Goal: Task Accomplishment & Management: Complete application form

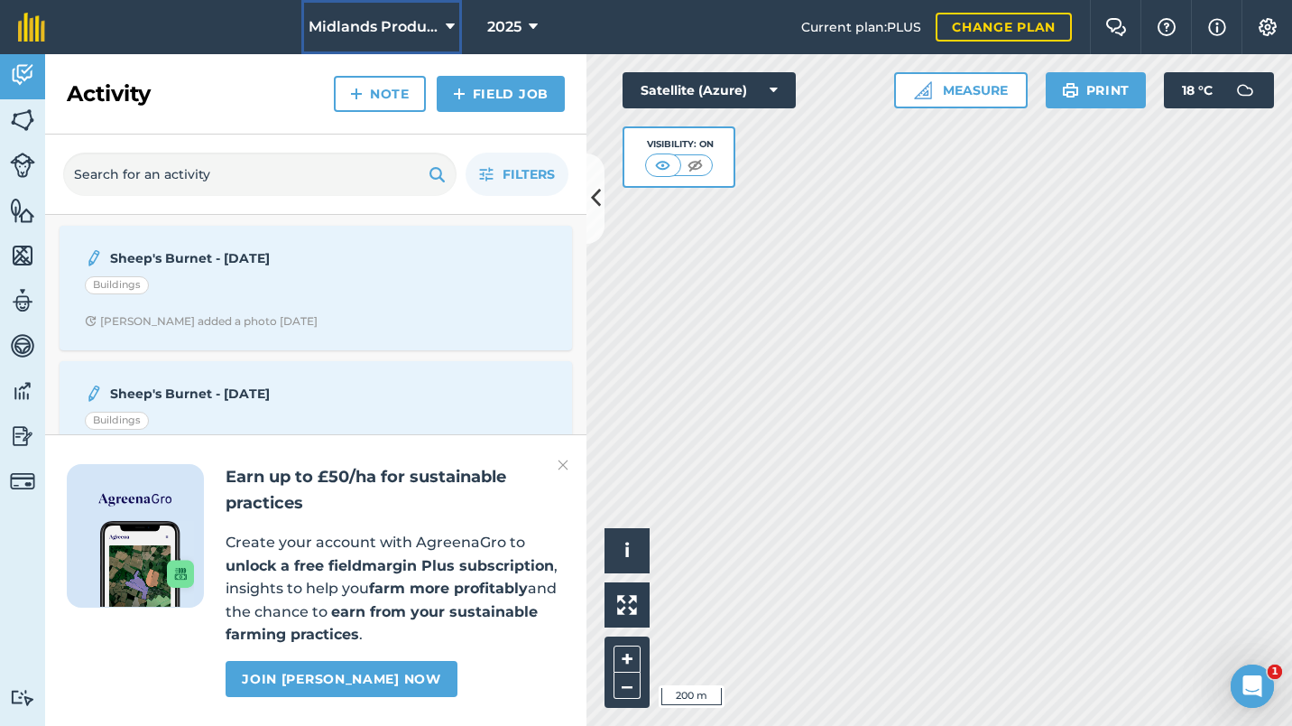
click at [449, 28] on icon at bounding box center [450, 27] width 9 height 22
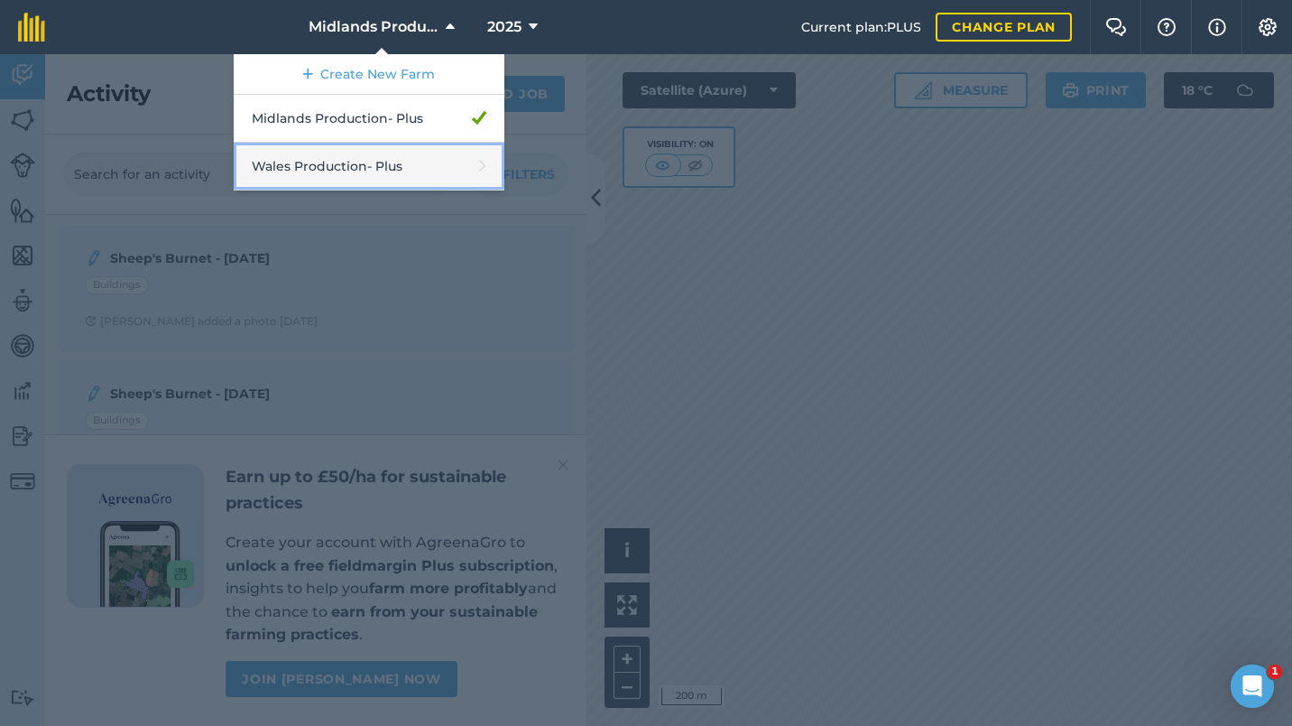
click at [347, 162] on link "Wales Production - Plus" at bounding box center [369, 167] width 271 height 48
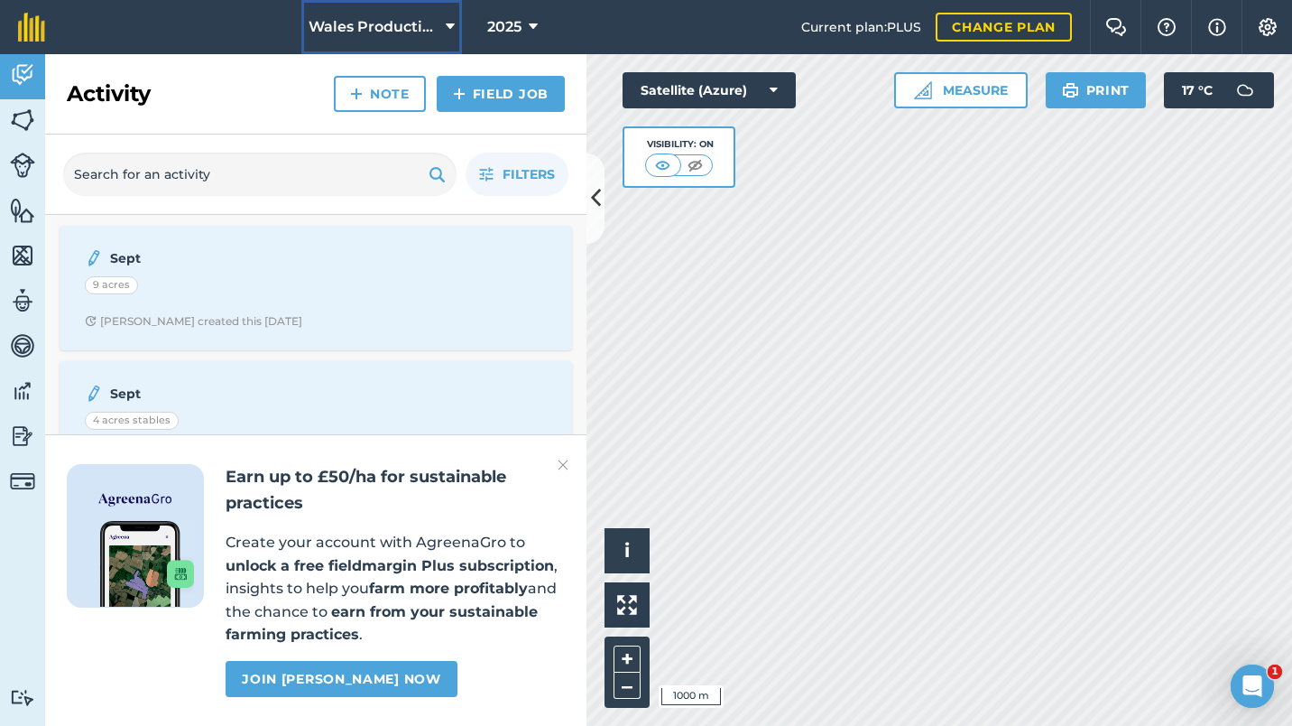
click at [457, 28] on button "Wales Production" at bounding box center [381, 27] width 161 height 54
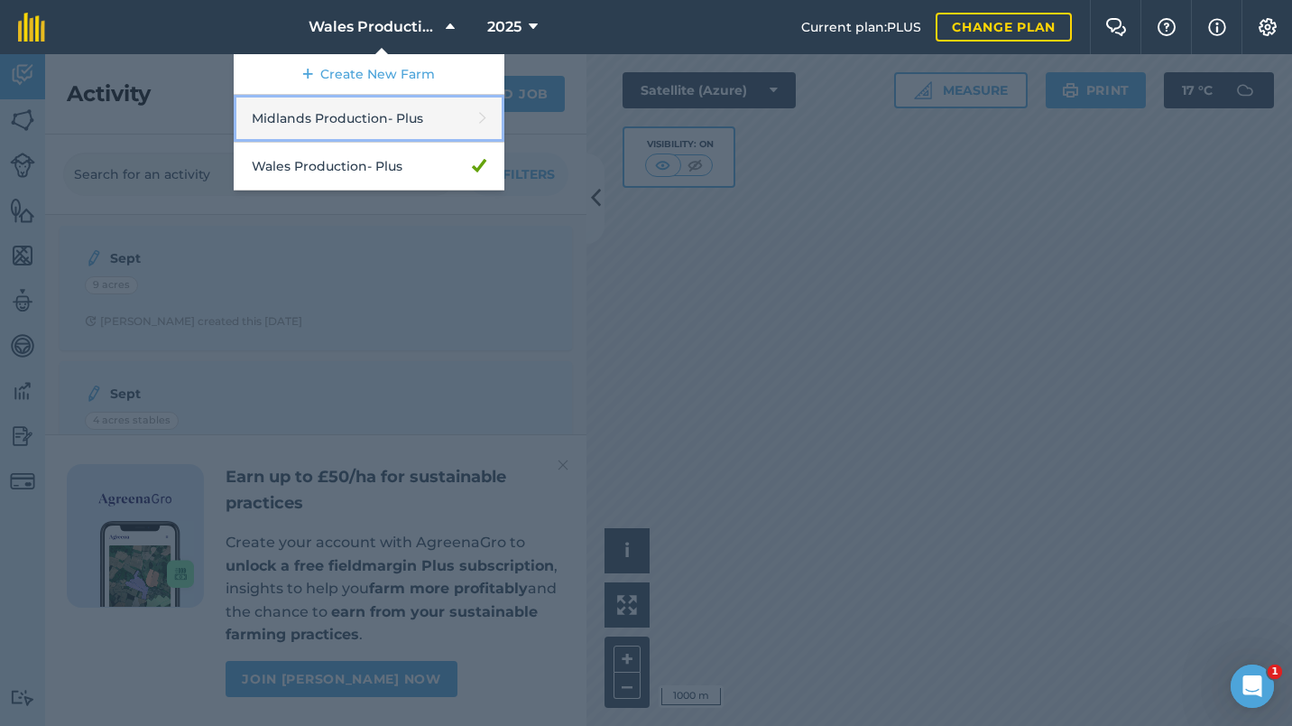
click at [480, 116] on icon at bounding box center [482, 118] width 7 height 25
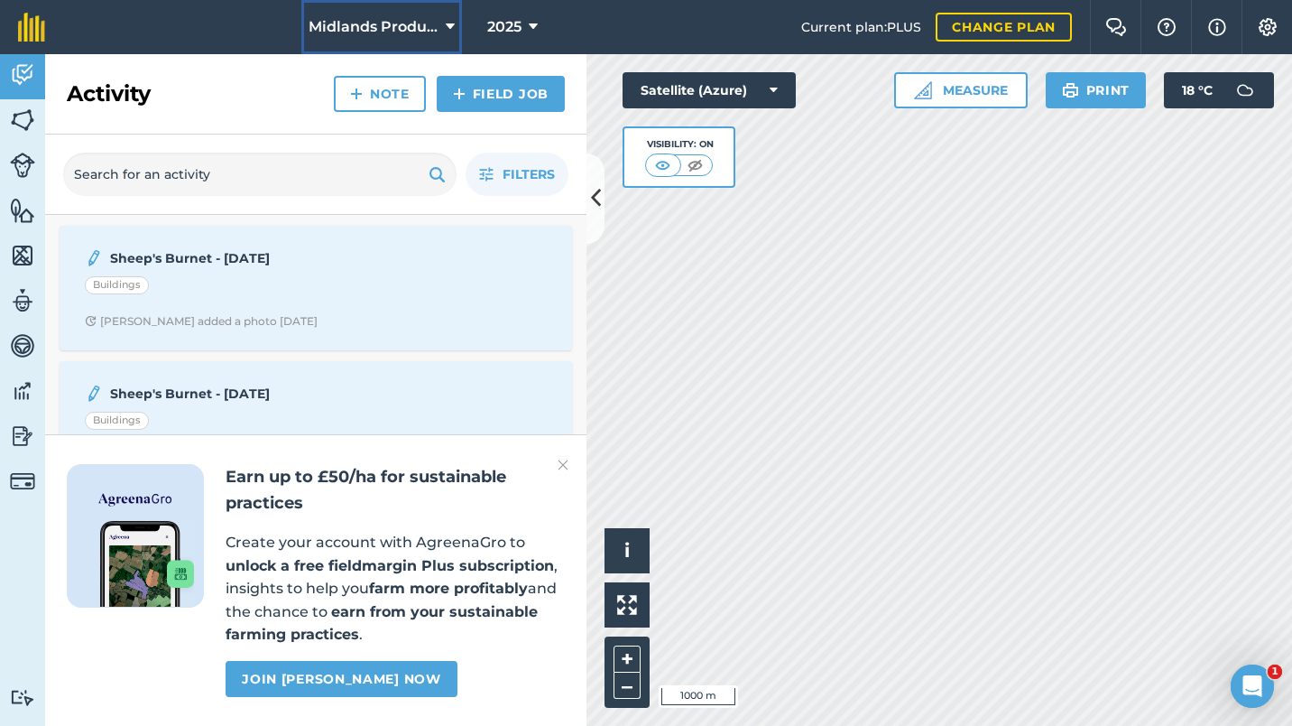
click at [448, 26] on icon at bounding box center [450, 27] width 9 height 22
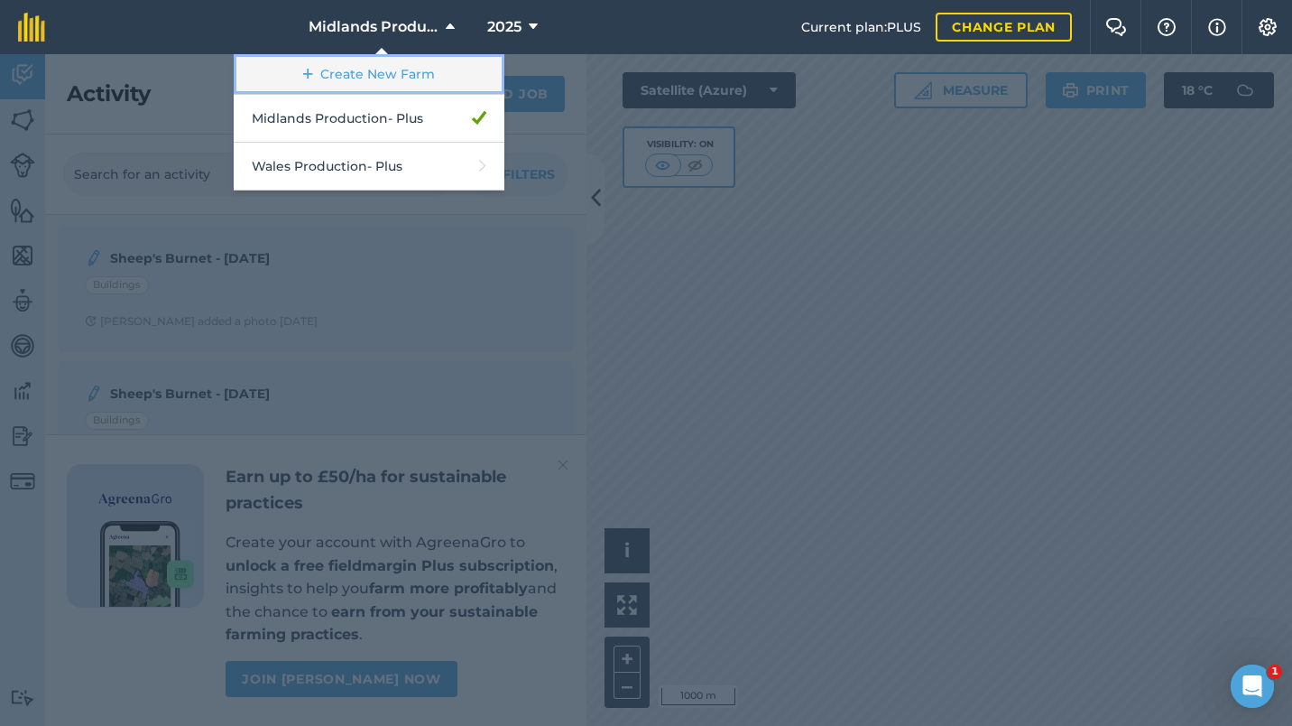
click at [402, 77] on link "Create New Farm" at bounding box center [369, 74] width 271 height 41
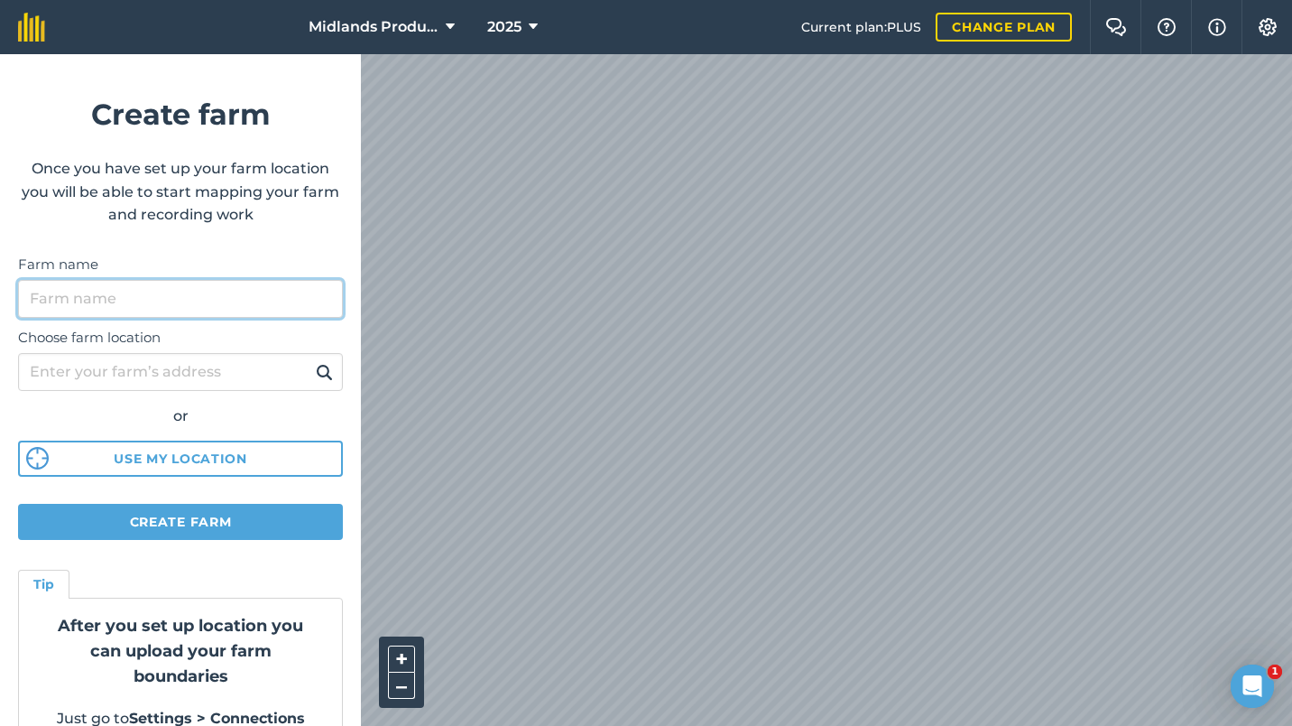
click at [117, 300] on input "Farm name" at bounding box center [180, 299] width 325 height 38
type input "HOEF"
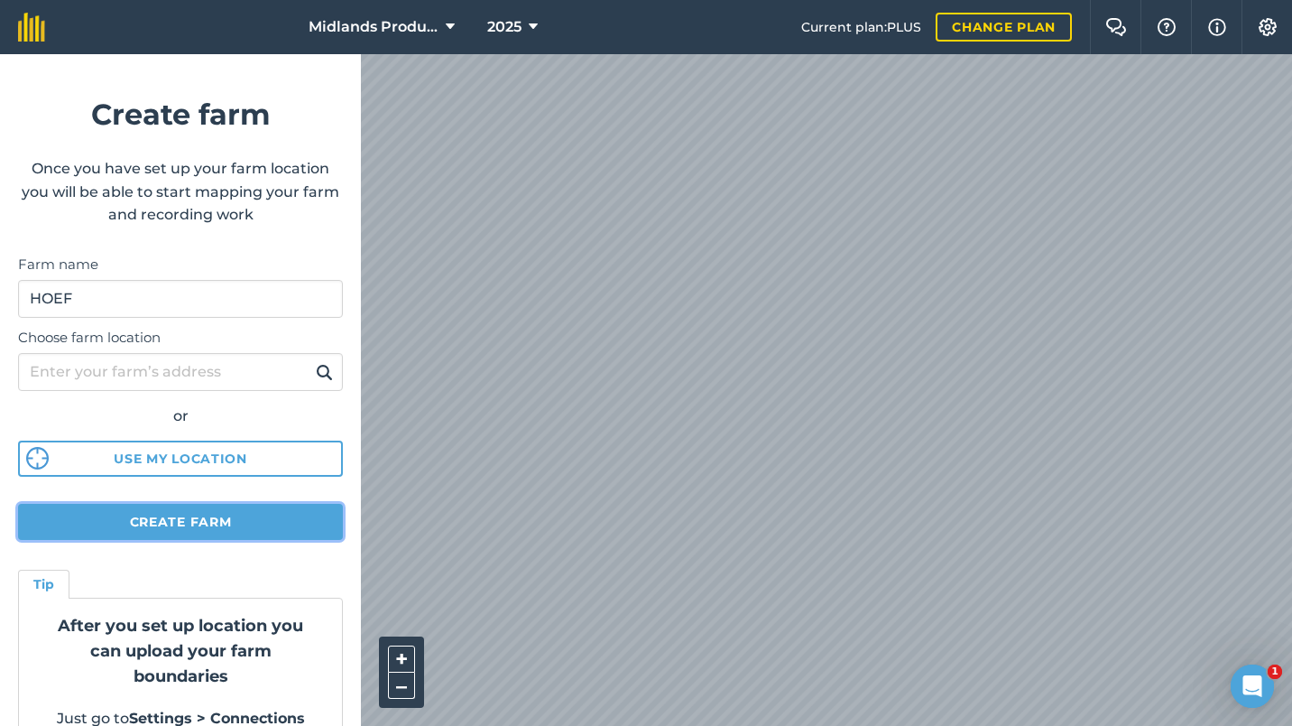
click at [161, 525] on button "Create farm" at bounding box center [180, 522] width 325 height 36
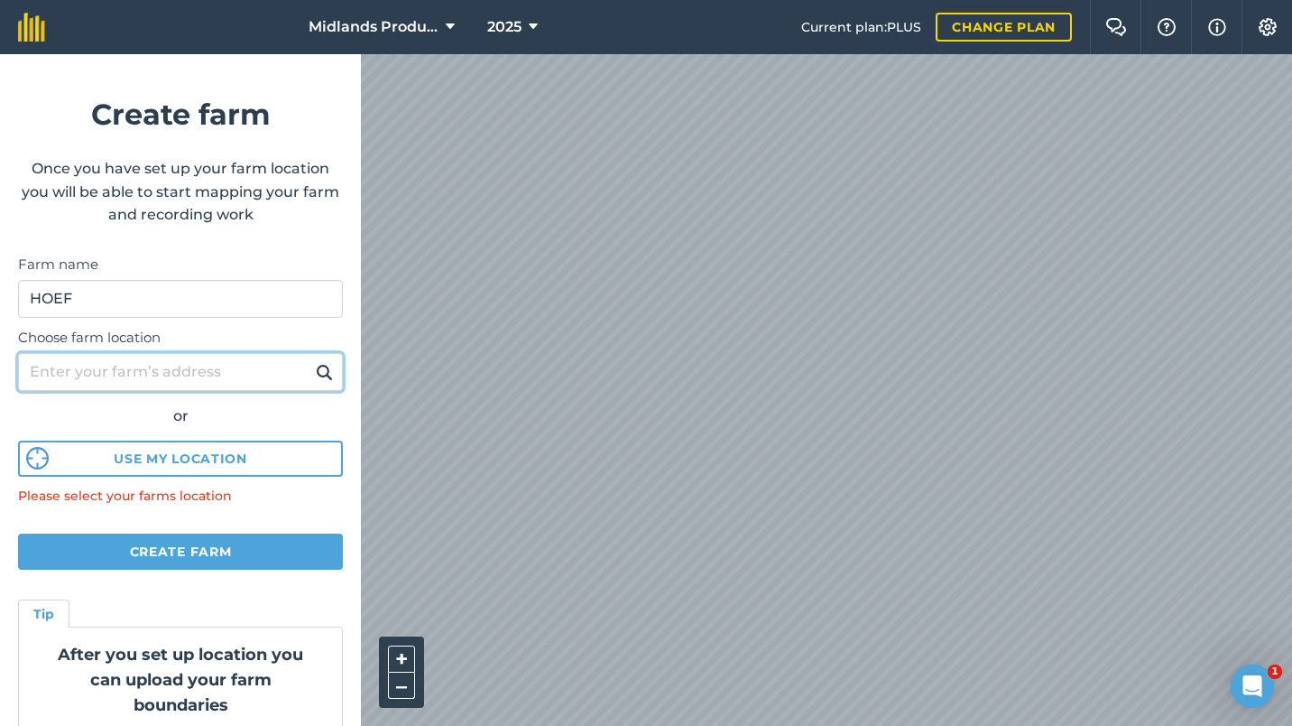
click at [95, 369] on input "Choose farm location" at bounding box center [180, 372] width 325 height 38
click at [310, 360] on button at bounding box center [324, 371] width 28 height 23
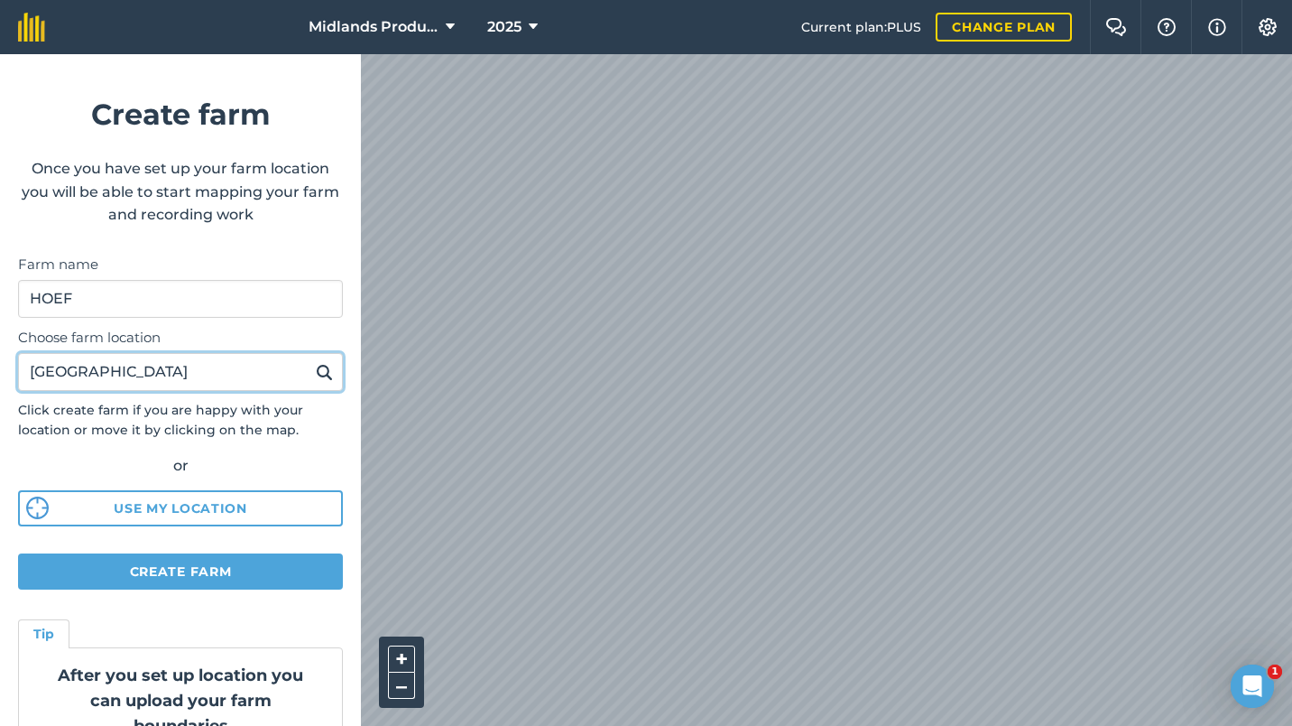
click at [310, 360] on button at bounding box center [324, 371] width 28 height 23
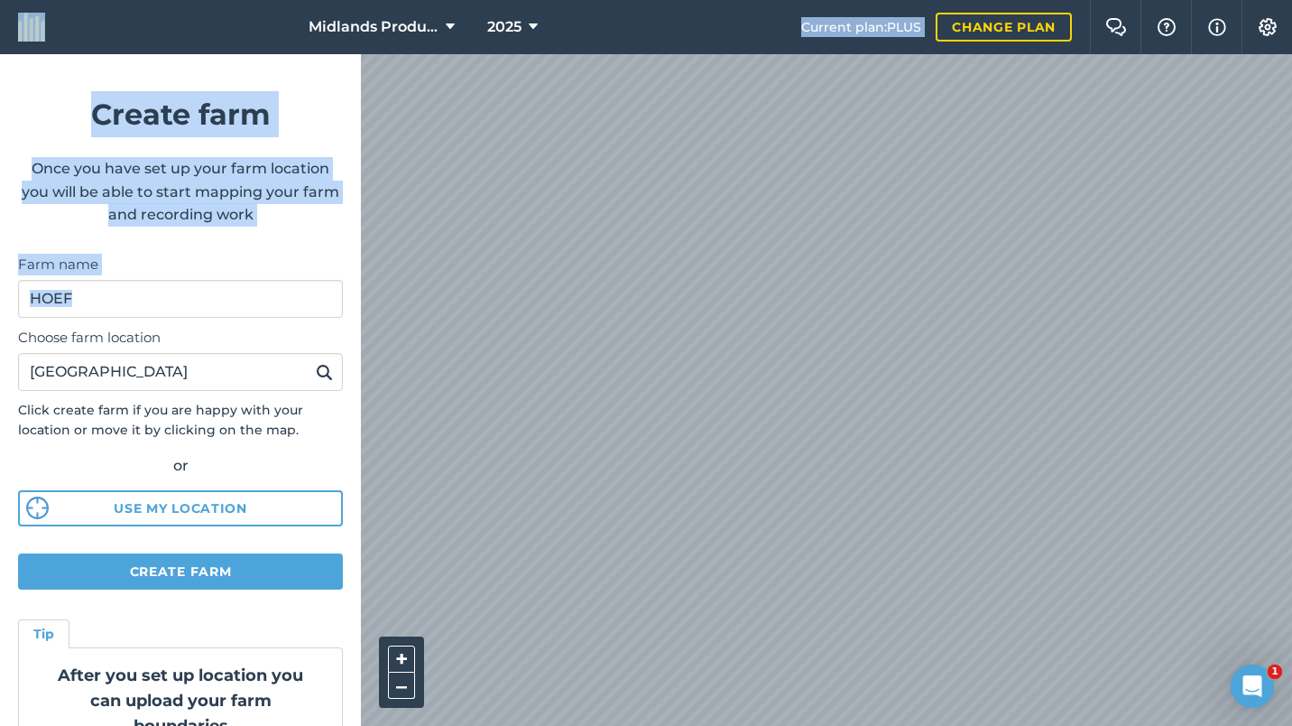
click at [0, 384] on html "Midlands Production 2025 Current plan : PLUS Change plan Farm Chat Help Info Se…" at bounding box center [646, 363] width 1292 height 726
click at [219, 377] on input "[GEOGRAPHIC_DATA]" at bounding box center [180, 372] width 325 height 38
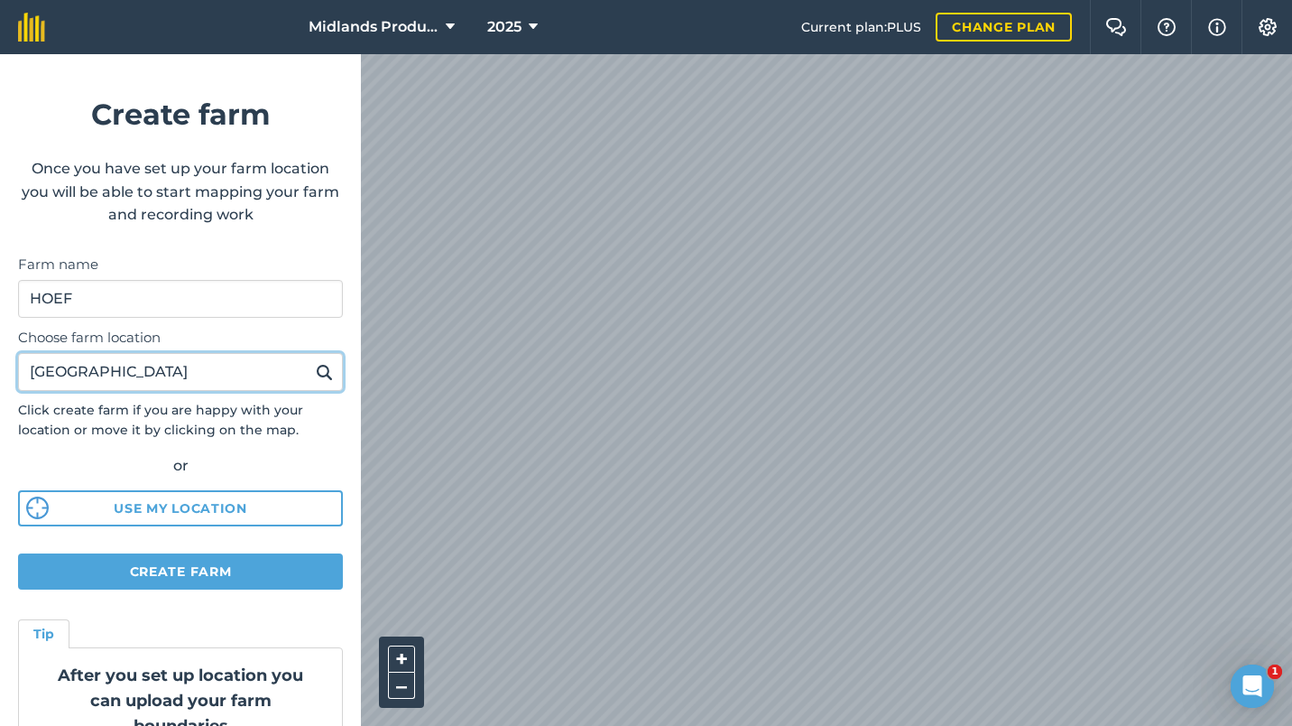
click at [219, 377] on input "[GEOGRAPHIC_DATA]" at bounding box center [180, 372] width 325 height 38
type input "s"
type input "Dorsington"
click at [310, 360] on button at bounding box center [324, 371] width 28 height 23
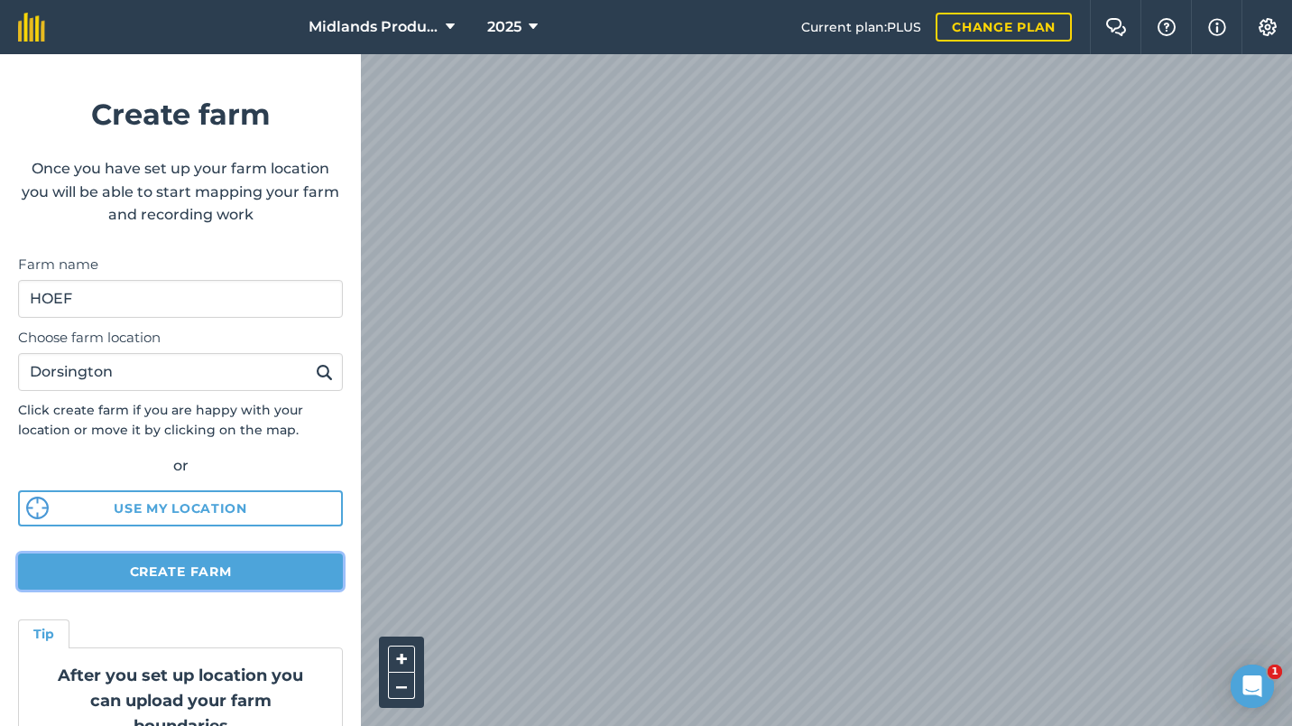
click at [189, 560] on button "Create farm" at bounding box center [180, 571] width 325 height 36
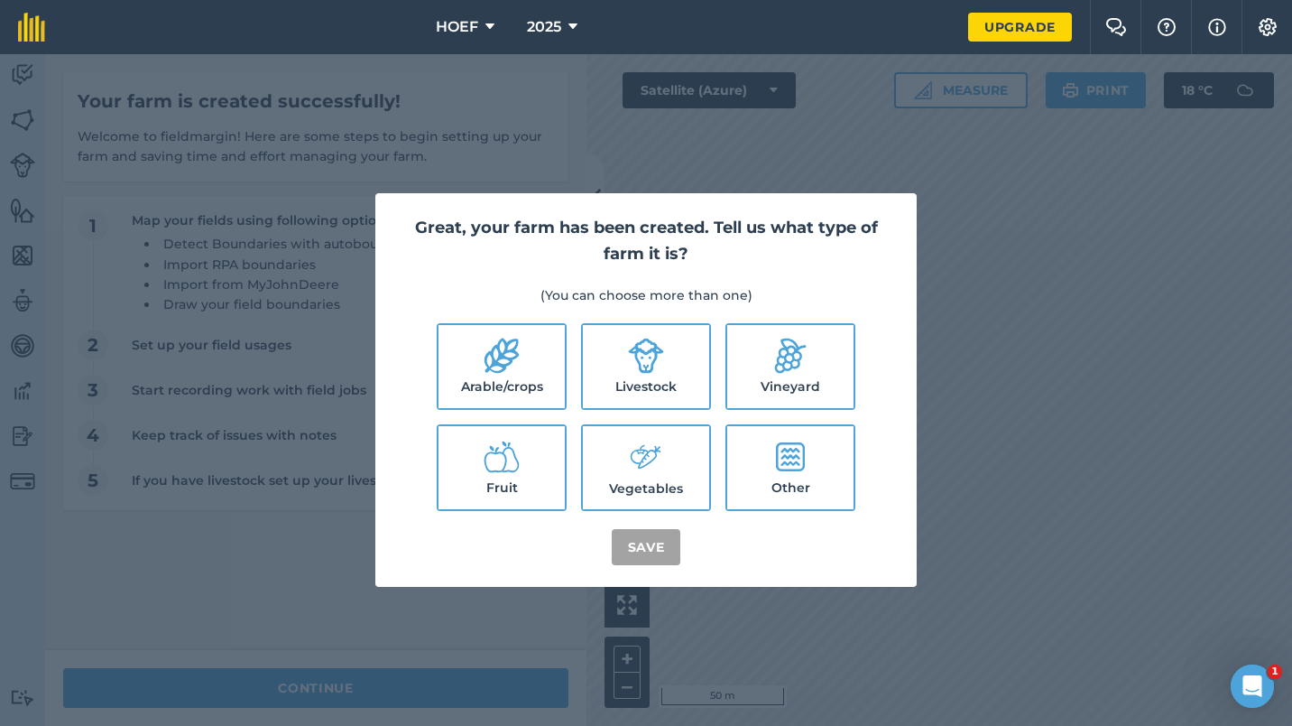
click at [782, 472] on label "Other" at bounding box center [790, 467] width 126 height 83
checkbox input "true"
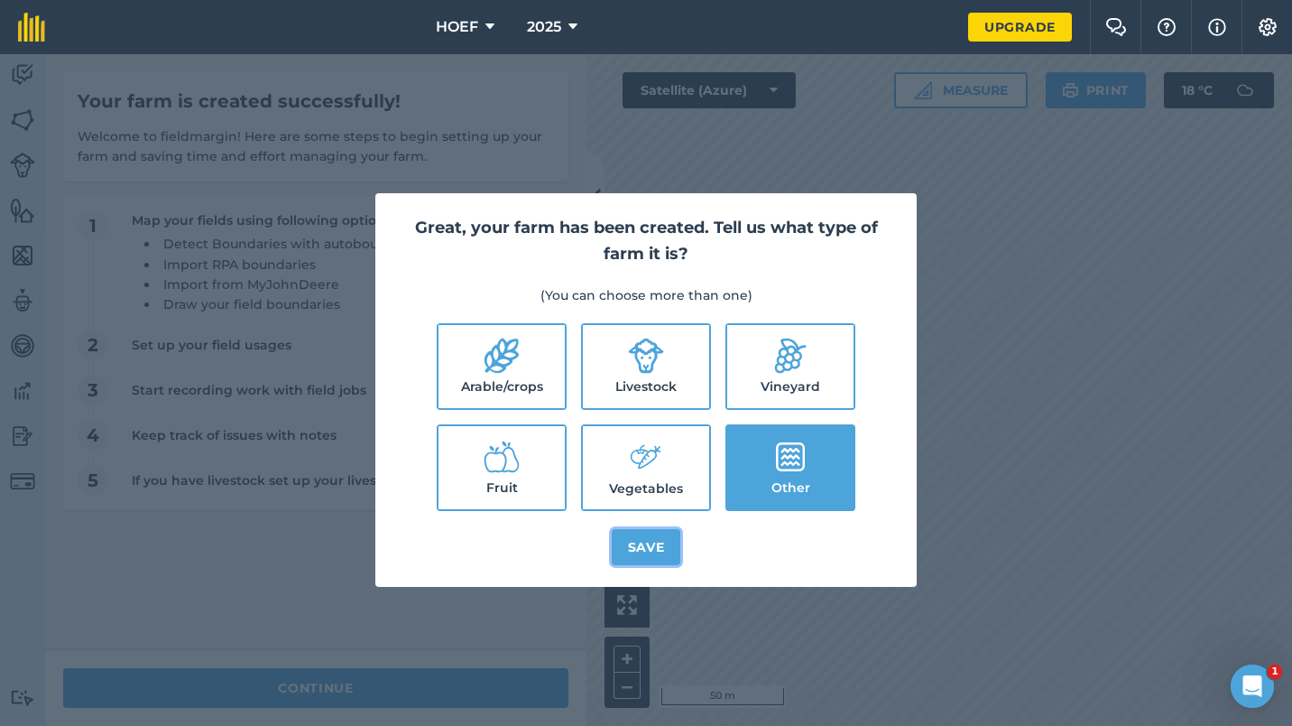
click at [631, 548] on button "Save" at bounding box center [646, 547] width 69 height 36
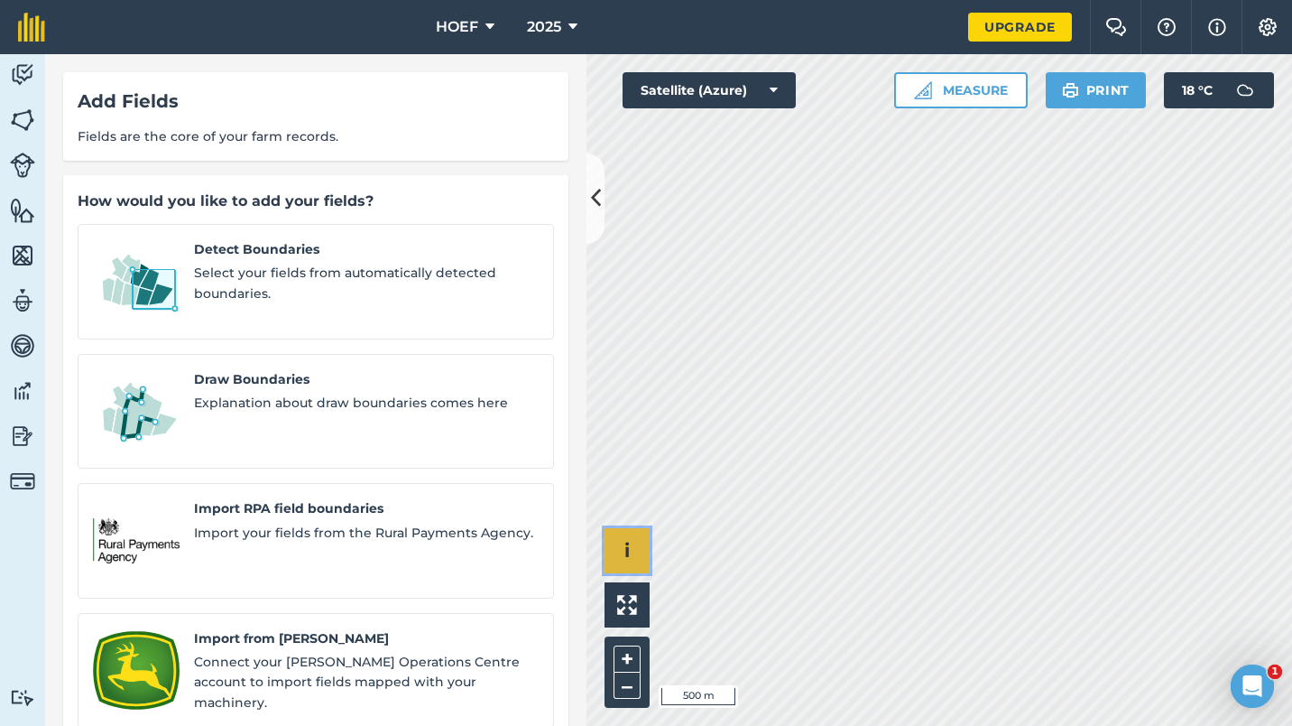
click at [624, 562] on button "i" at bounding box center [627, 550] width 45 height 45
click at [624, 562] on span "›" at bounding box center [627, 551] width 6 height 23
click at [634, 681] on button "–" at bounding box center [627, 685] width 27 height 26
click at [1268, 29] on img at bounding box center [1268, 27] width 22 height 18
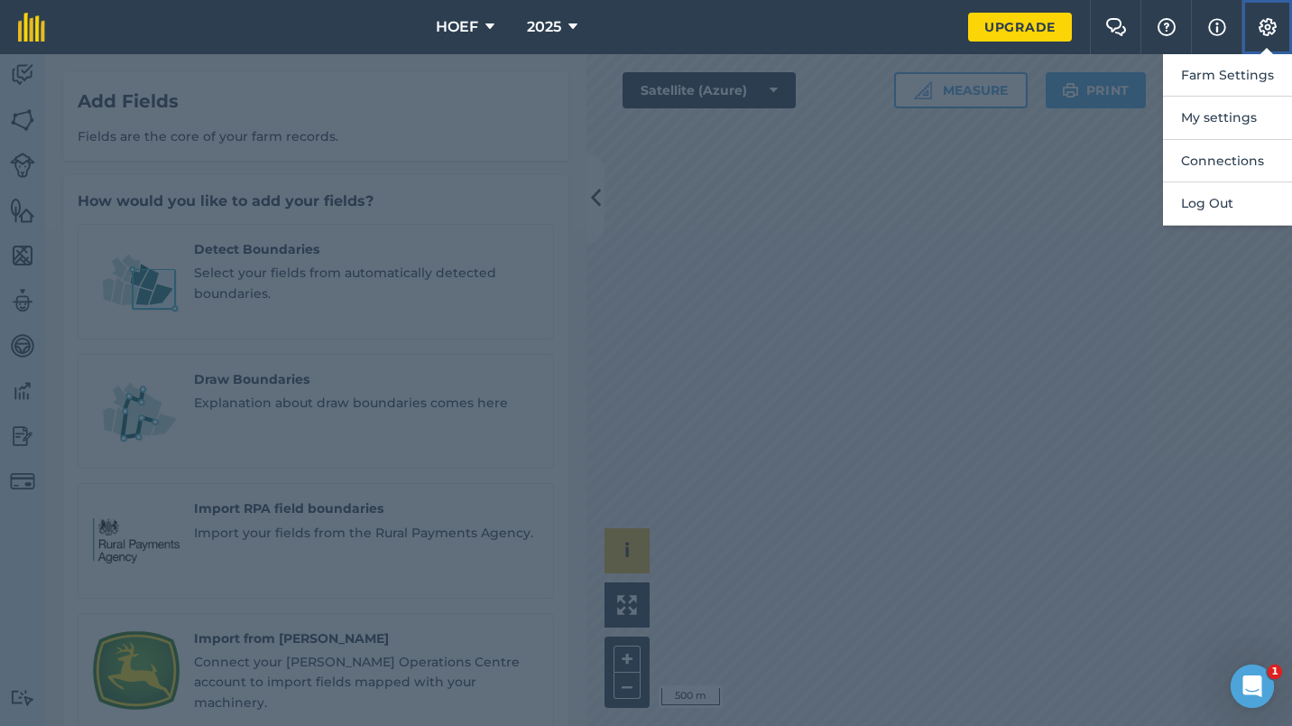
click at [1268, 29] on img at bounding box center [1268, 27] width 22 height 18
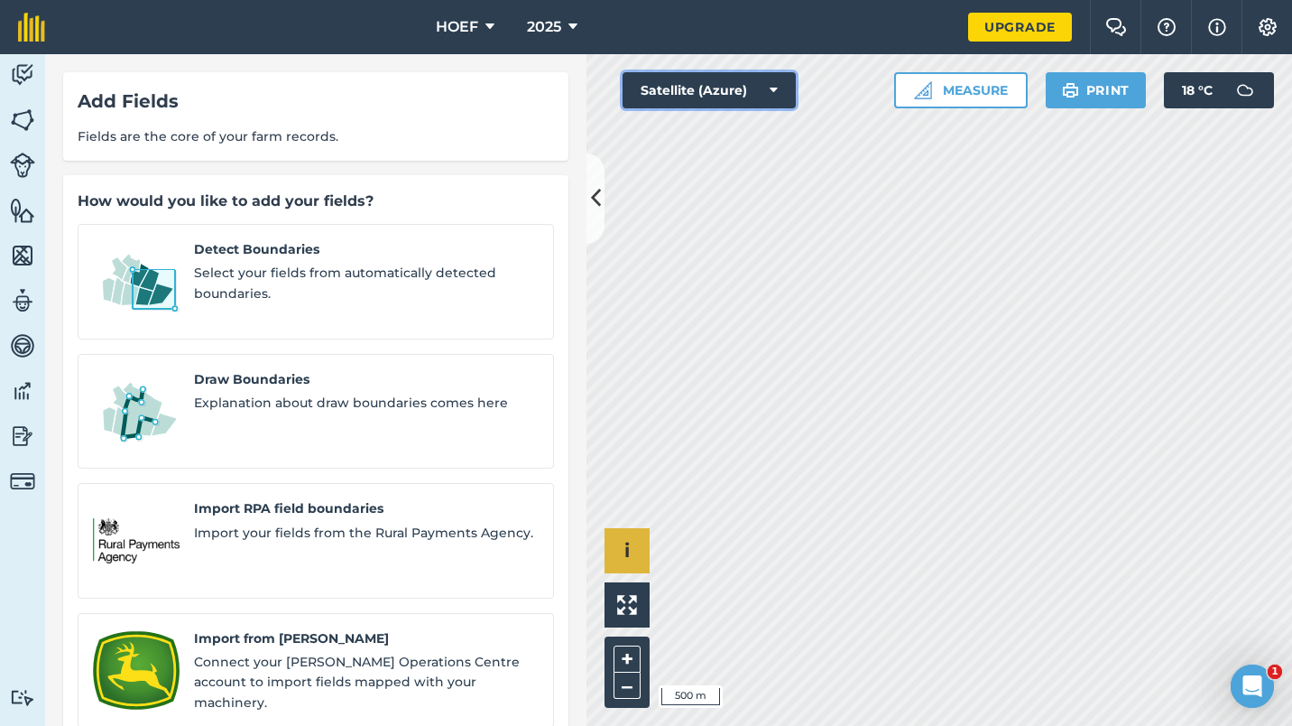
click at [771, 85] on icon at bounding box center [774, 90] width 8 height 18
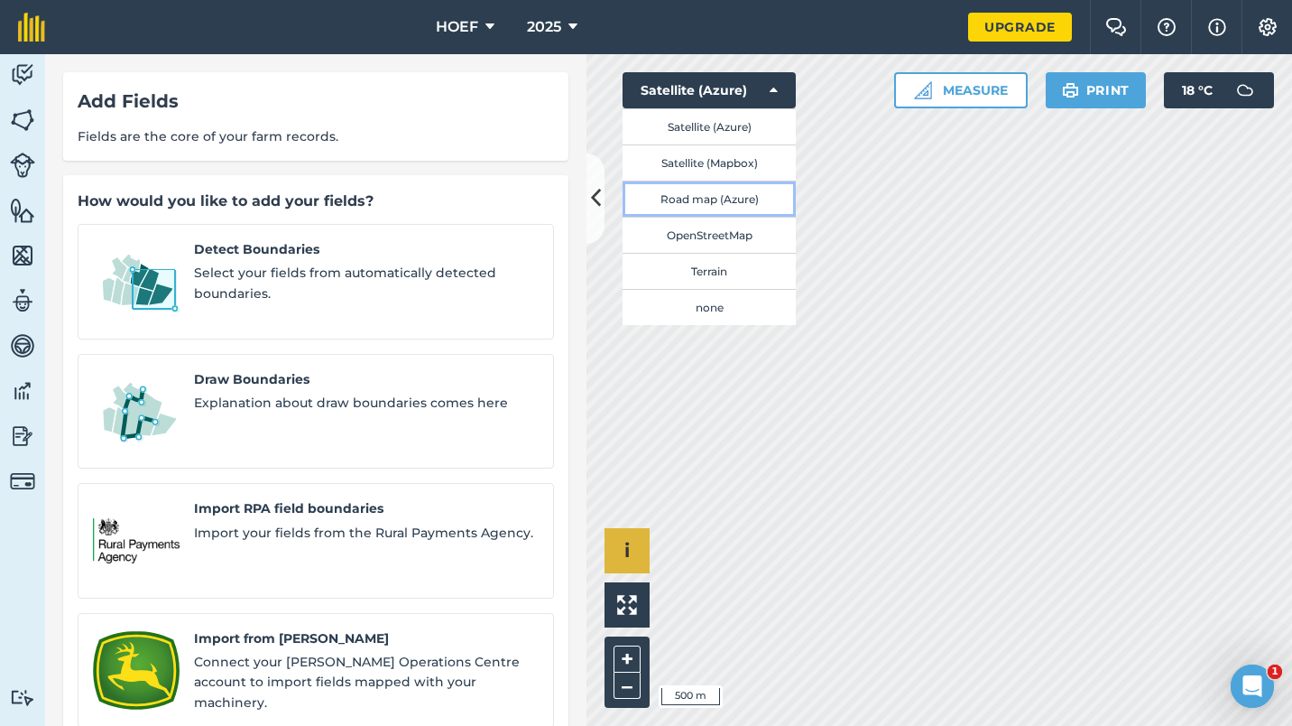
click at [726, 195] on button "Road map (Azure)" at bounding box center [709, 198] width 173 height 36
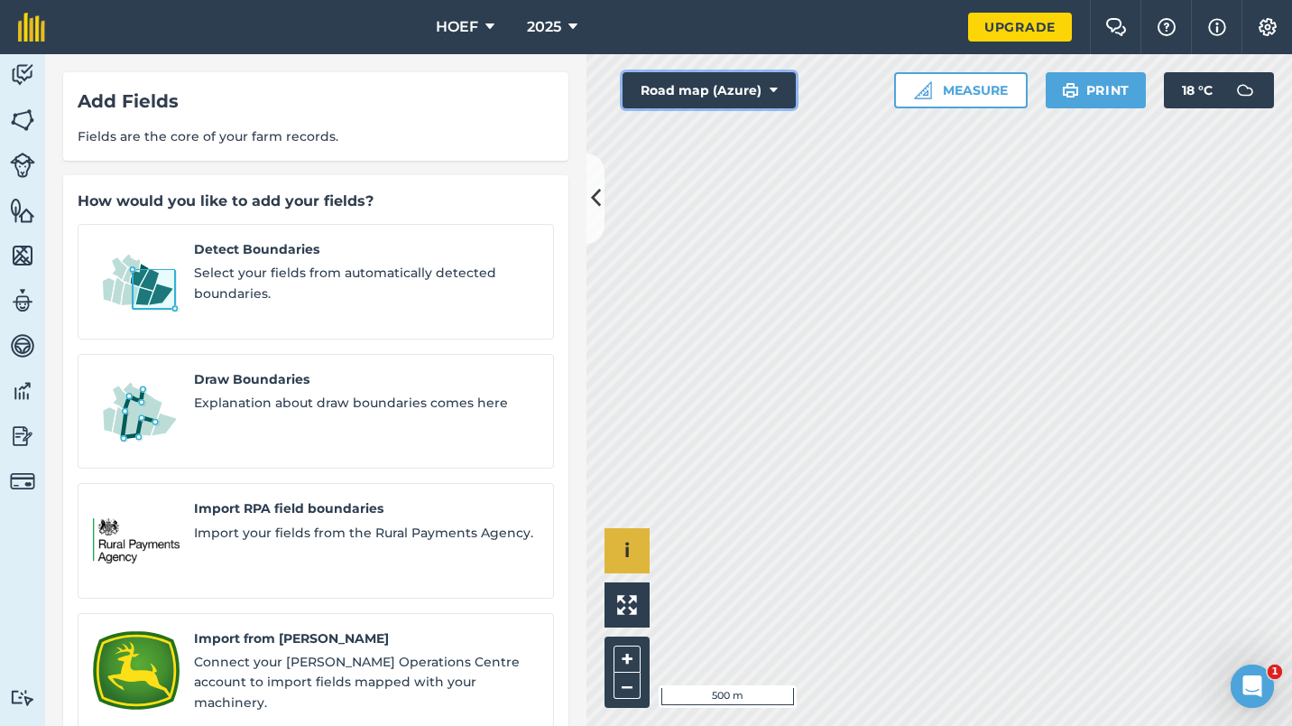
click at [778, 91] on button "Road map (Azure)" at bounding box center [709, 90] width 173 height 36
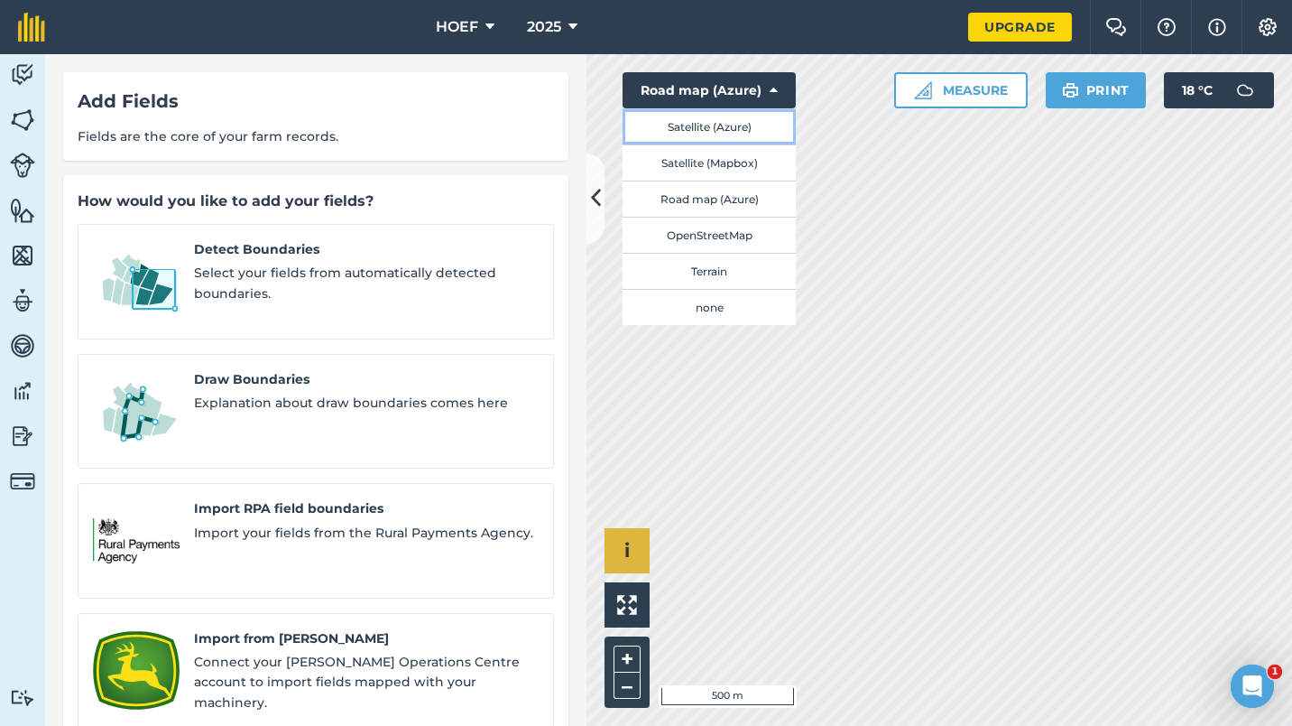
click at [754, 131] on button "Satellite (Azure)" at bounding box center [709, 126] width 173 height 36
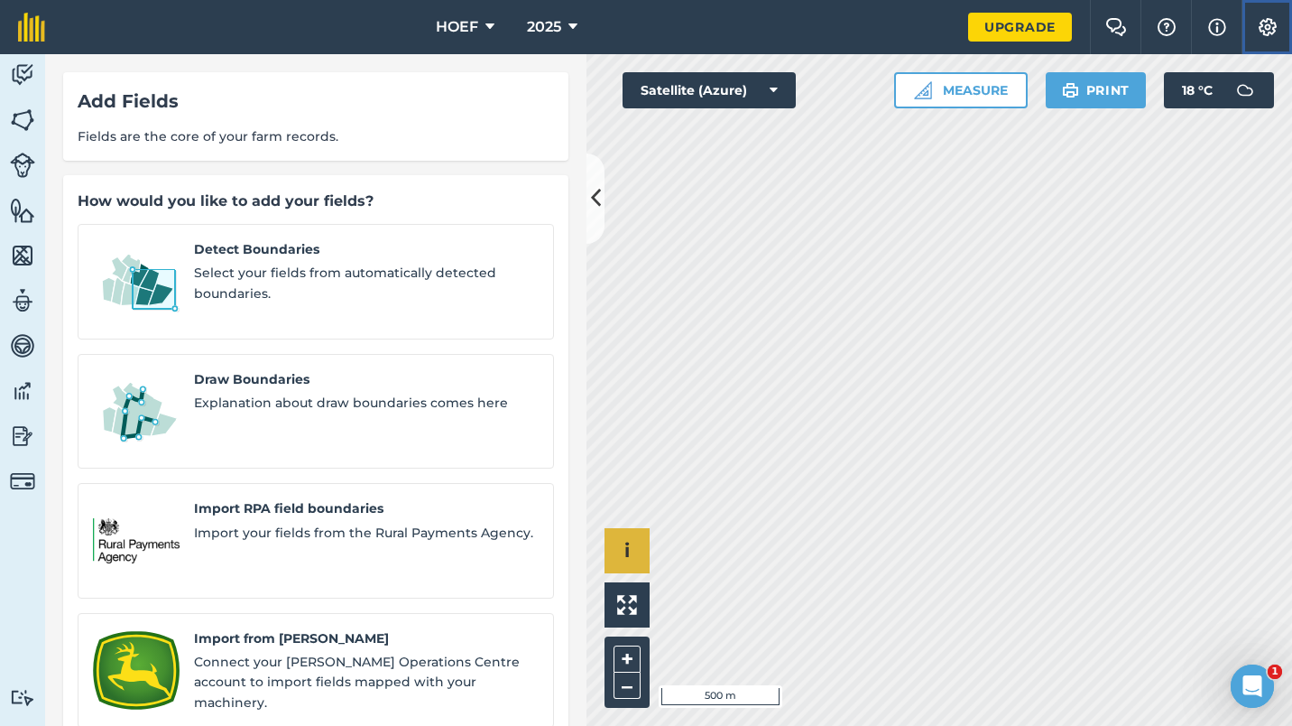
click at [1267, 23] on img at bounding box center [1268, 27] width 22 height 18
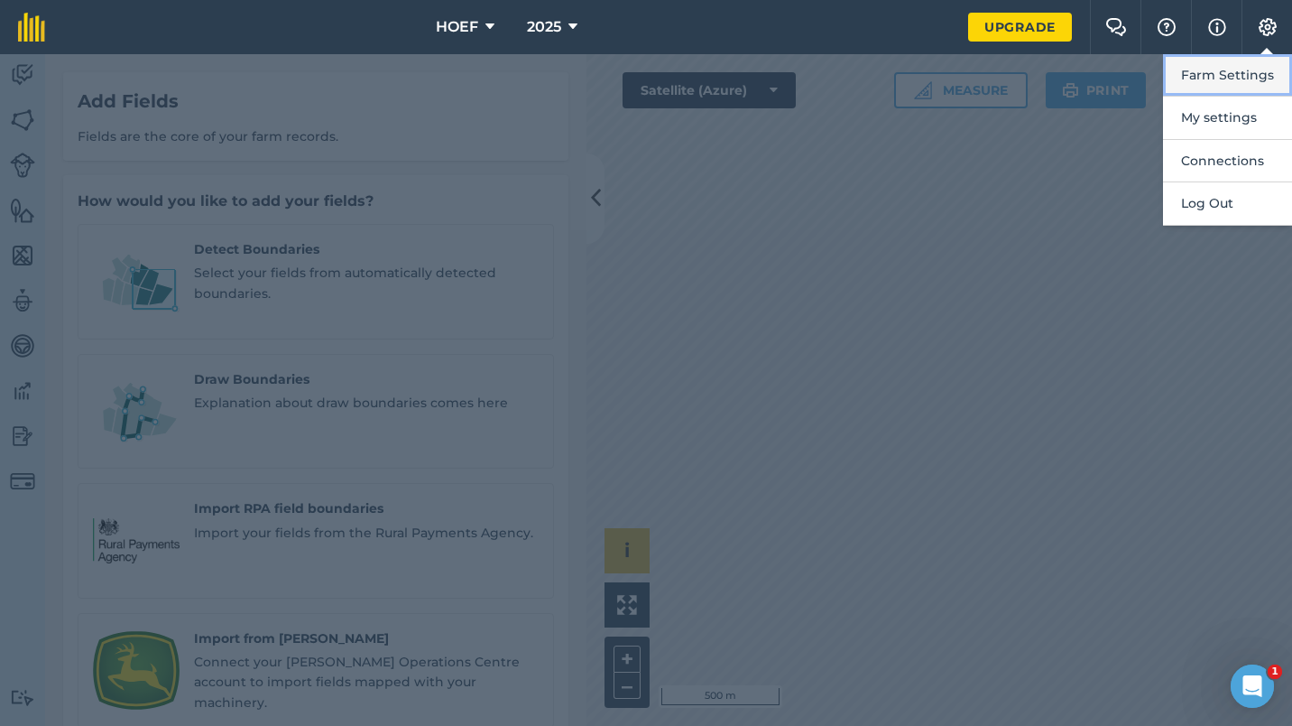
click at [1234, 69] on button "Farm Settings" at bounding box center [1227, 75] width 129 height 42
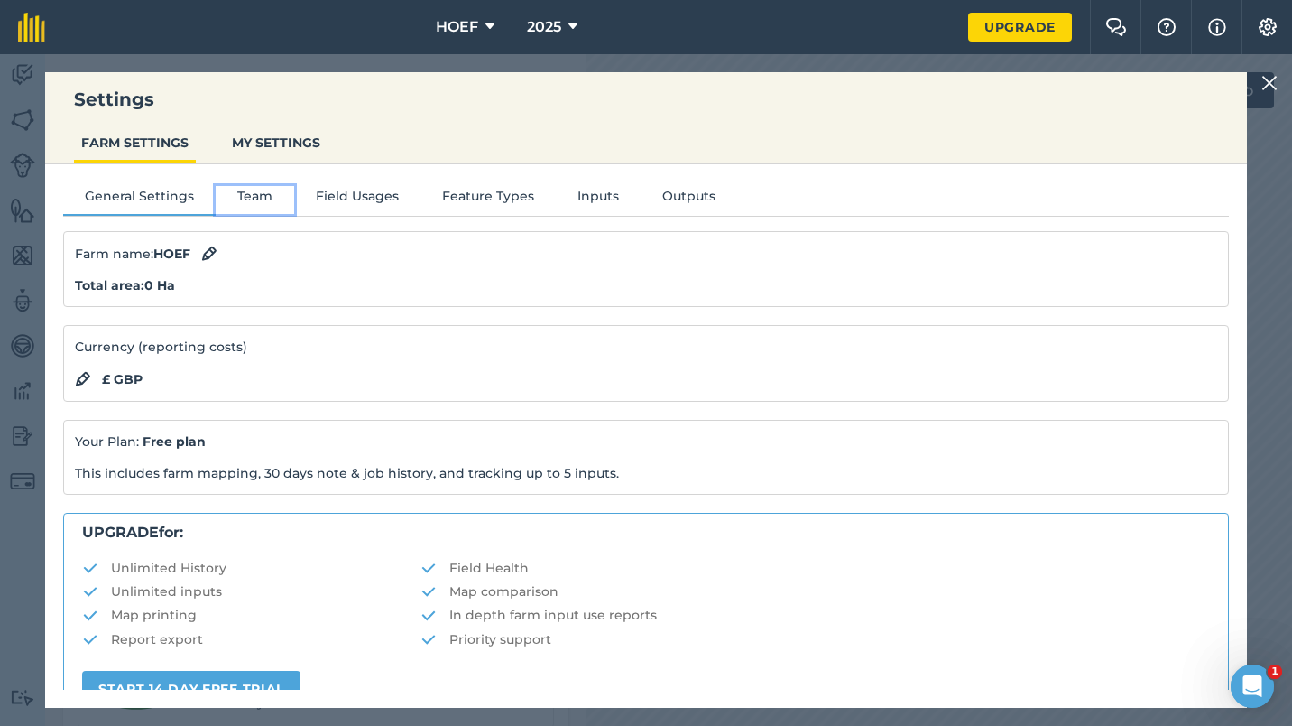
click at [241, 197] on button "Team" at bounding box center [255, 199] width 79 height 27
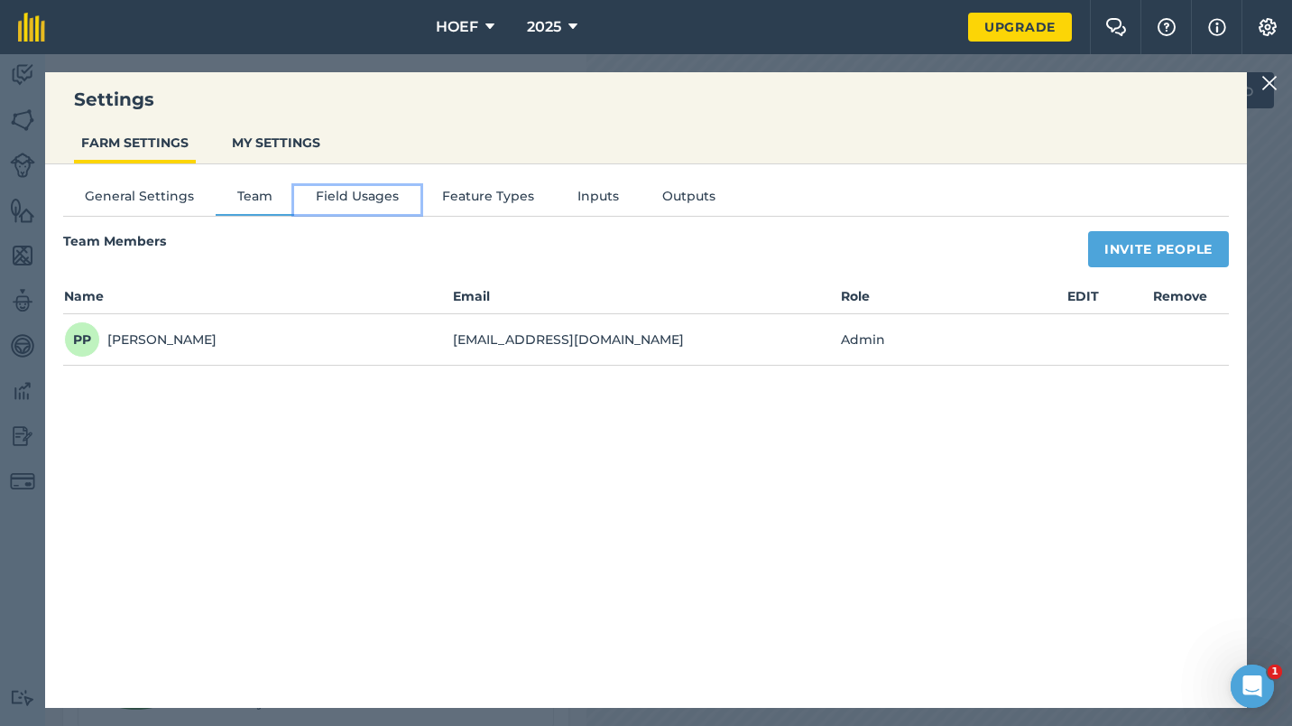
click at [351, 195] on button "Field Usages" at bounding box center [357, 199] width 126 height 27
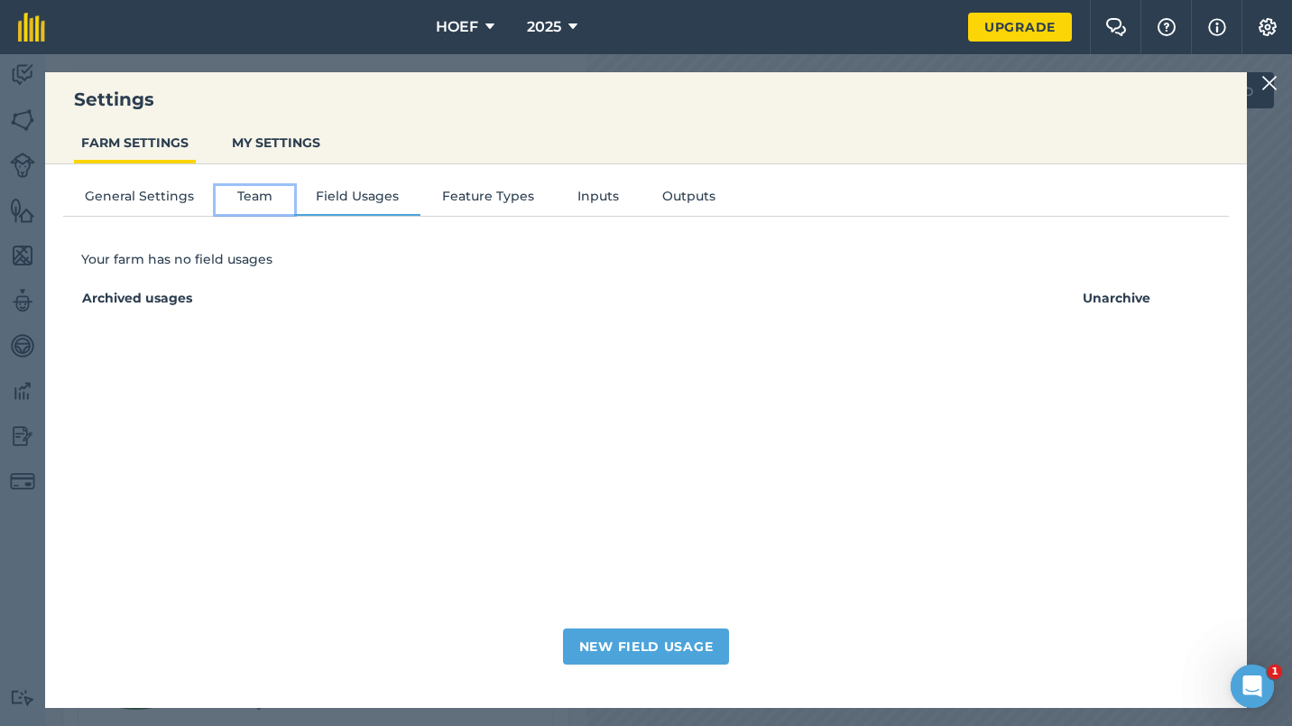
click at [249, 194] on button "Team" at bounding box center [255, 199] width 79 height 27
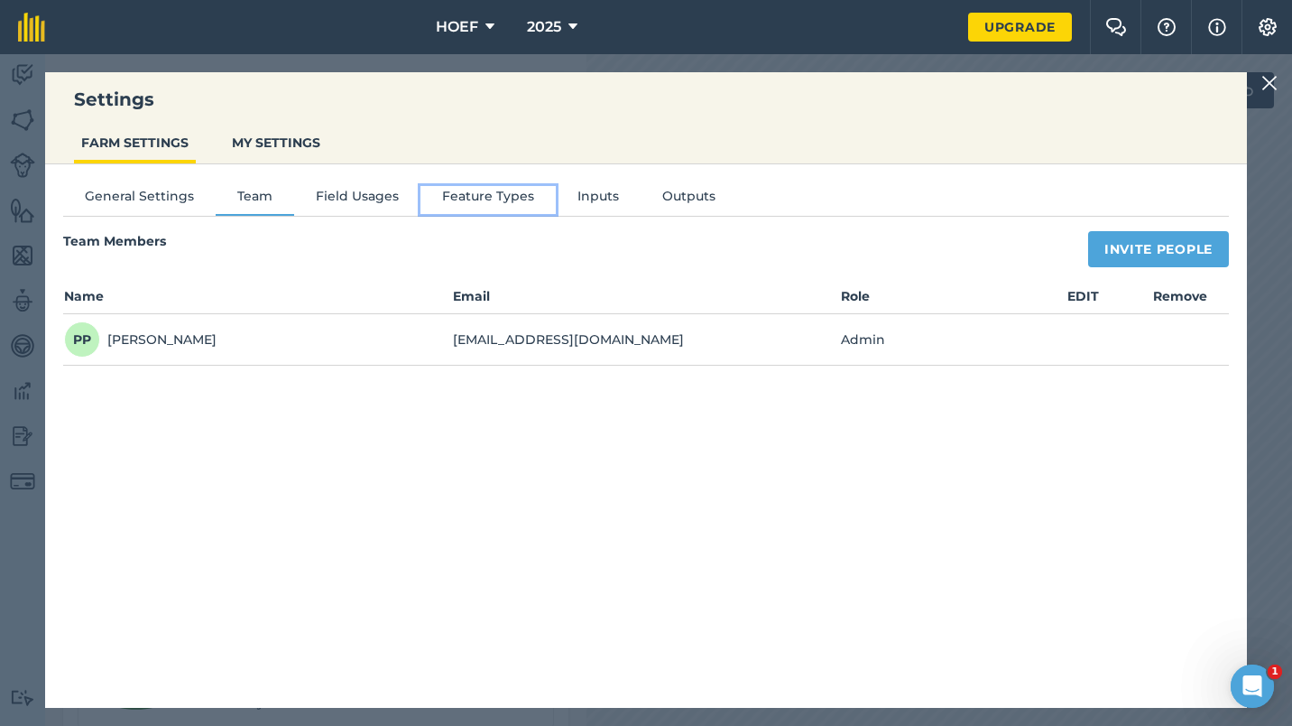
click at [473, 193] on button "Feature Types" at bounding box center [488, 199] width 135 height 27
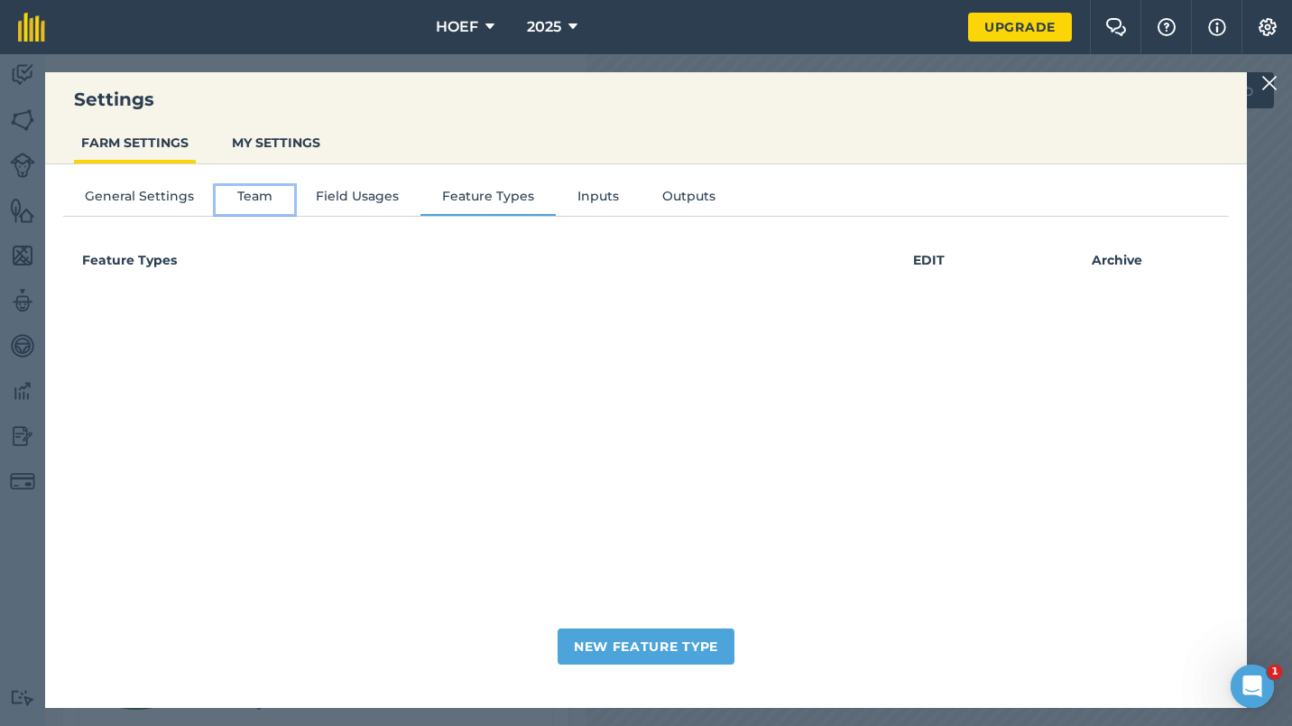
click at [238, 196] on button "Team" at bounding box center [255, 199] width 79 height 27
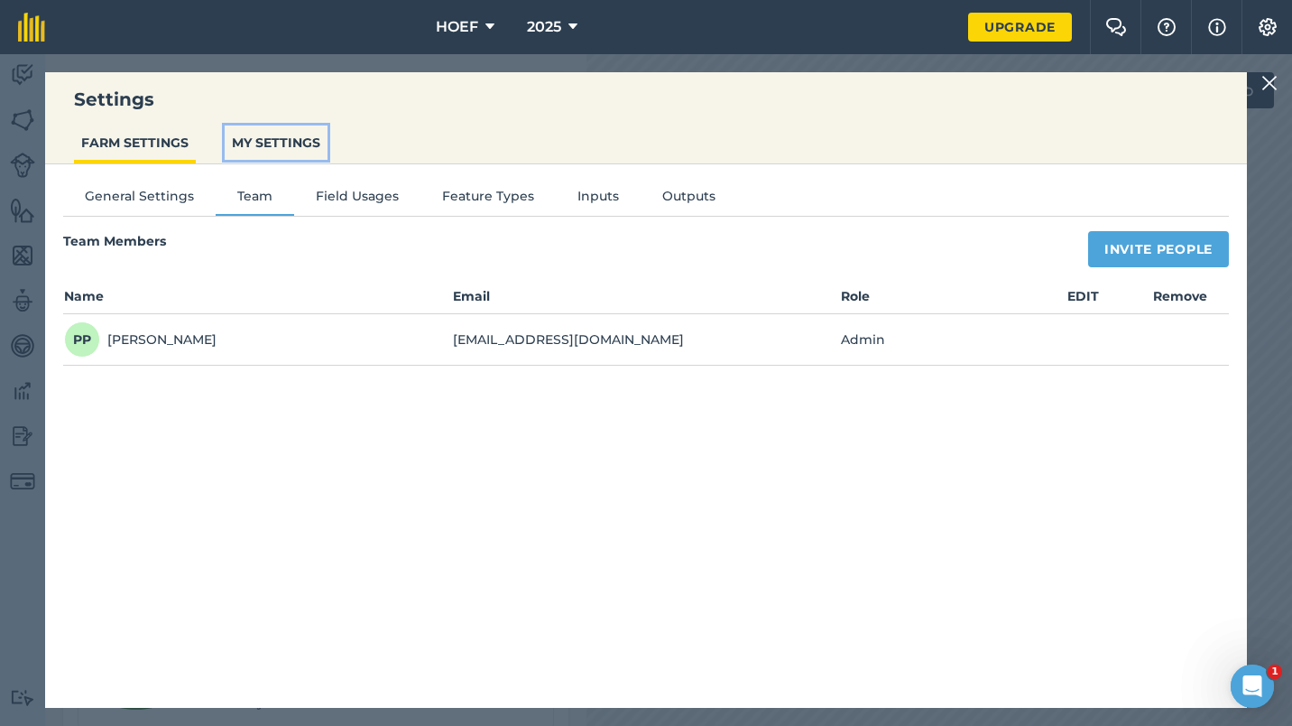
click at [266, 136] on button "MY SETTINGS" at bounding box center [276, 142] width 103 height 34
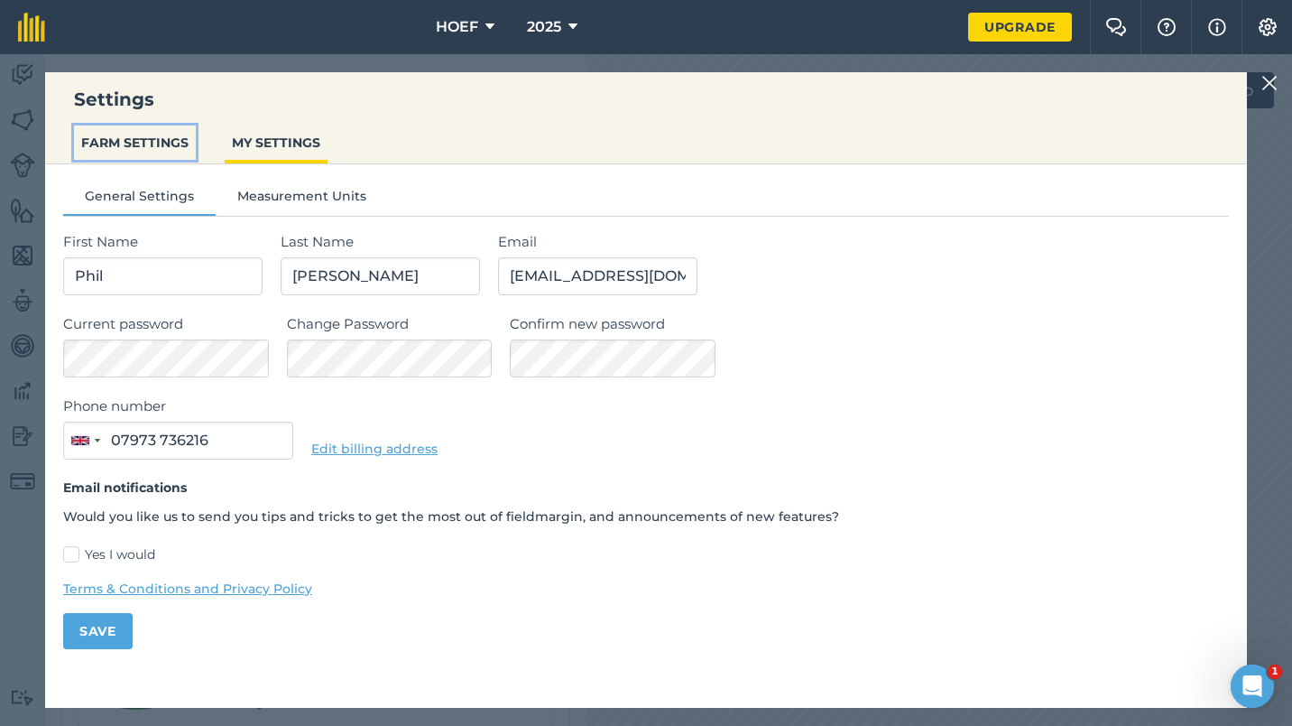
click at [153, 143] on button "FARM SETTINGS" at bounding box center [135, 142] width 122 height 34
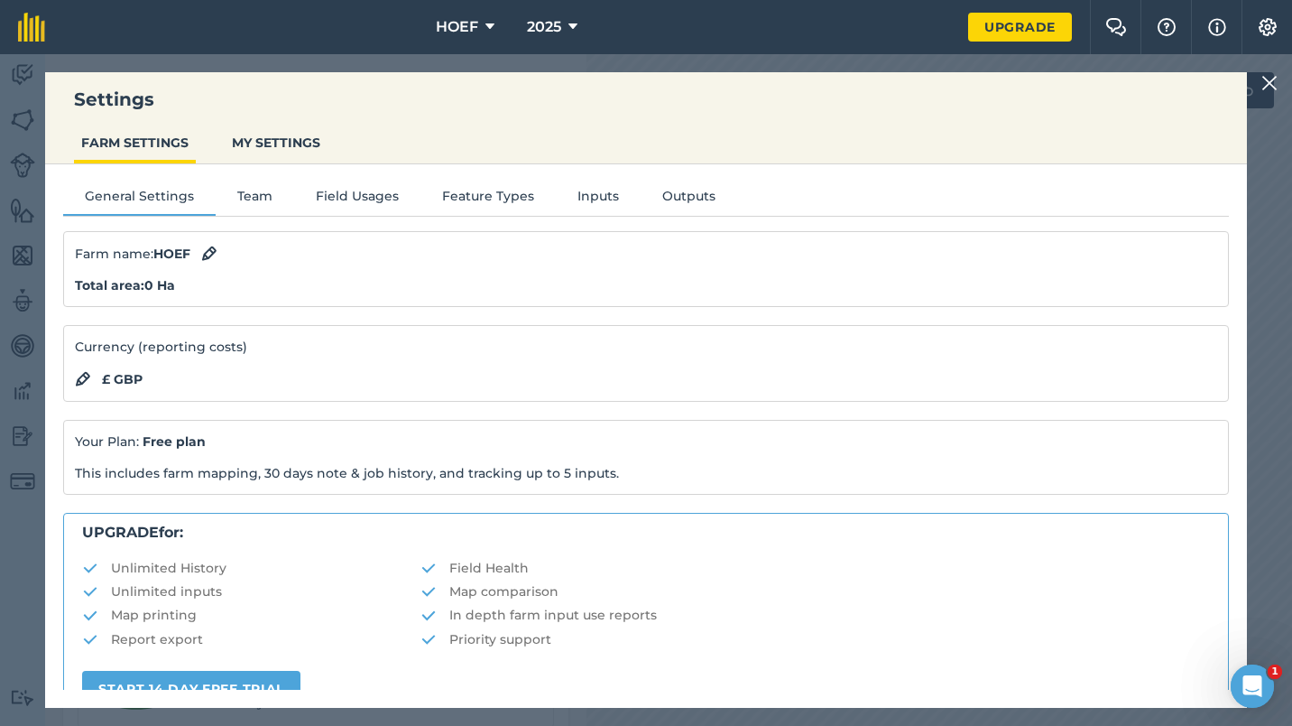
click at [1262, 84] on img at bounding box center [1270, 83] width 16 height 22
